Goal: Information Seeking & Learning: Compare options

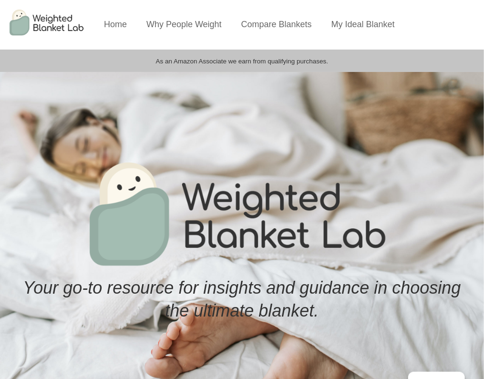
click at [274, 30] on li "Compare Blankets" at bounding box center [277, 25] width 88 height 50
click at [268, 26] on link "Compare Blankets" at bounding box center [276, 25] width 71 height 10
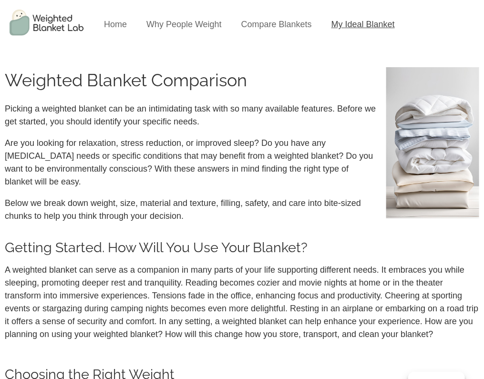
click at [369, 26] on link "My Ideal Blanket" at bounding box center [363, 25] width 63 height 10
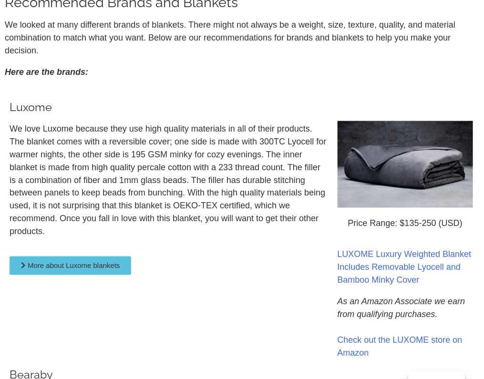
scroll to position [341, 0]
